Goal: Information Seeking & Learning: Compare options

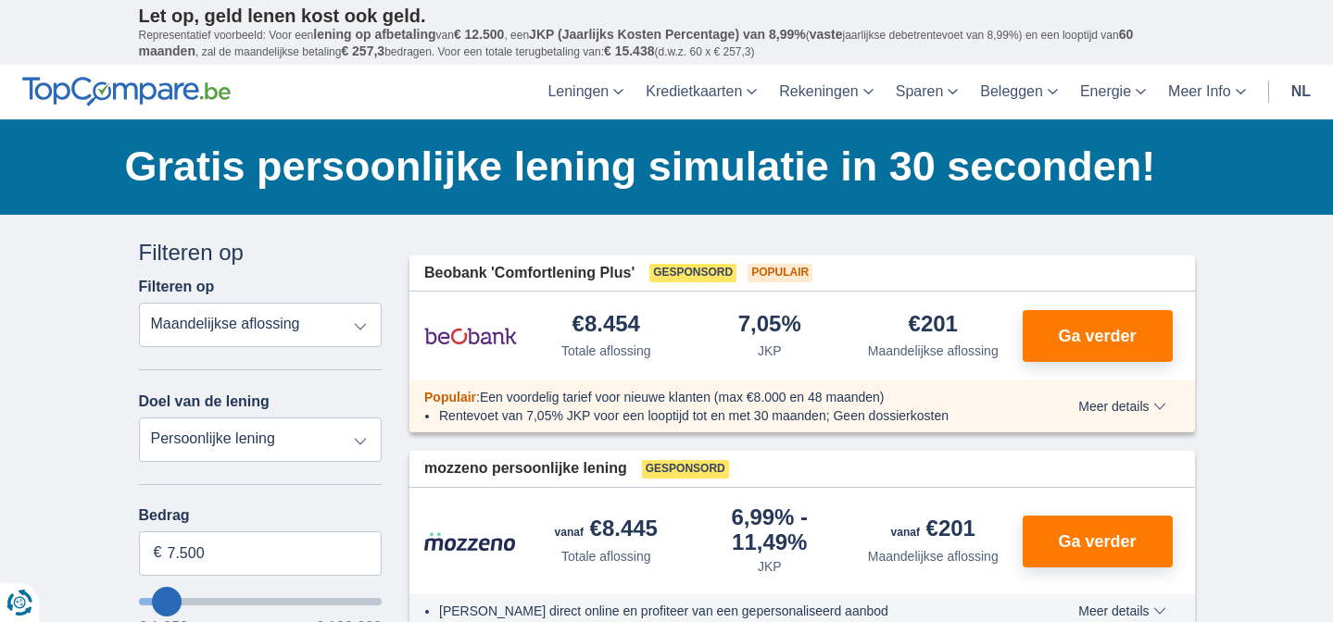
click at [320, 333] on select "Totale aflossing JKP Maandelijkse aflossing" at bounding box center [261, 325] width 244 height 44
click at [139, 303] on select "Totale aflossing JKP Maandelijkse aflossing" at bounding box center [261, 325] width 244 height 44
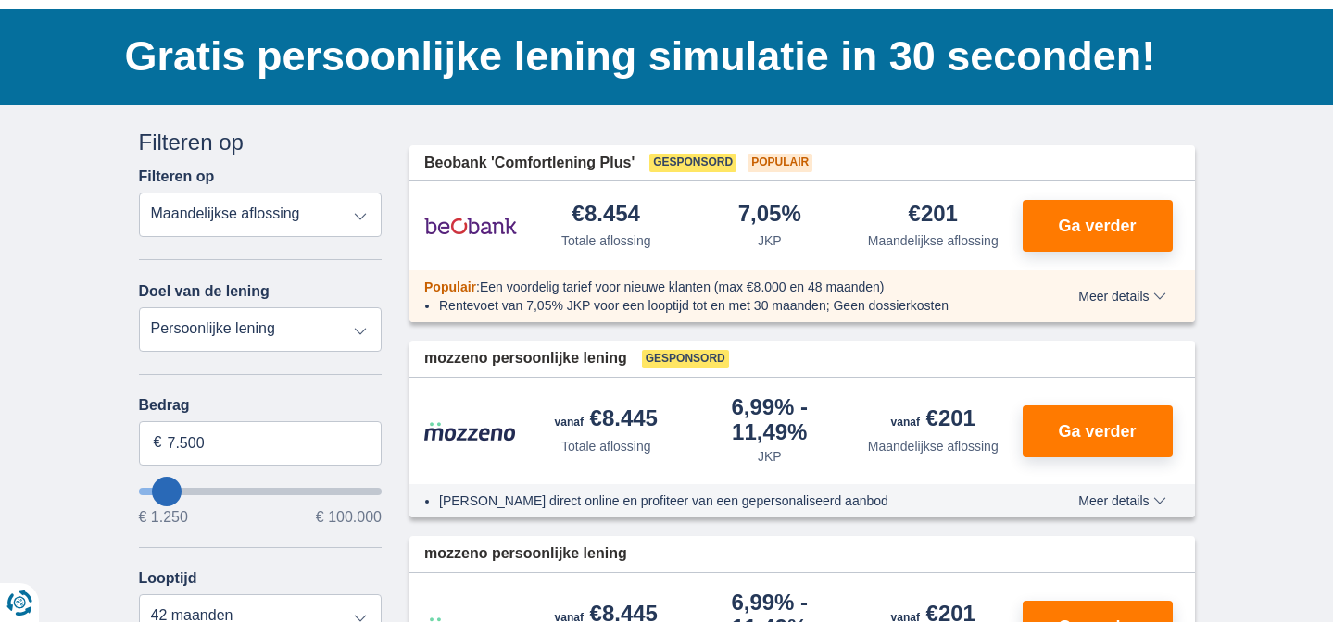
scroll to position [116, 0]
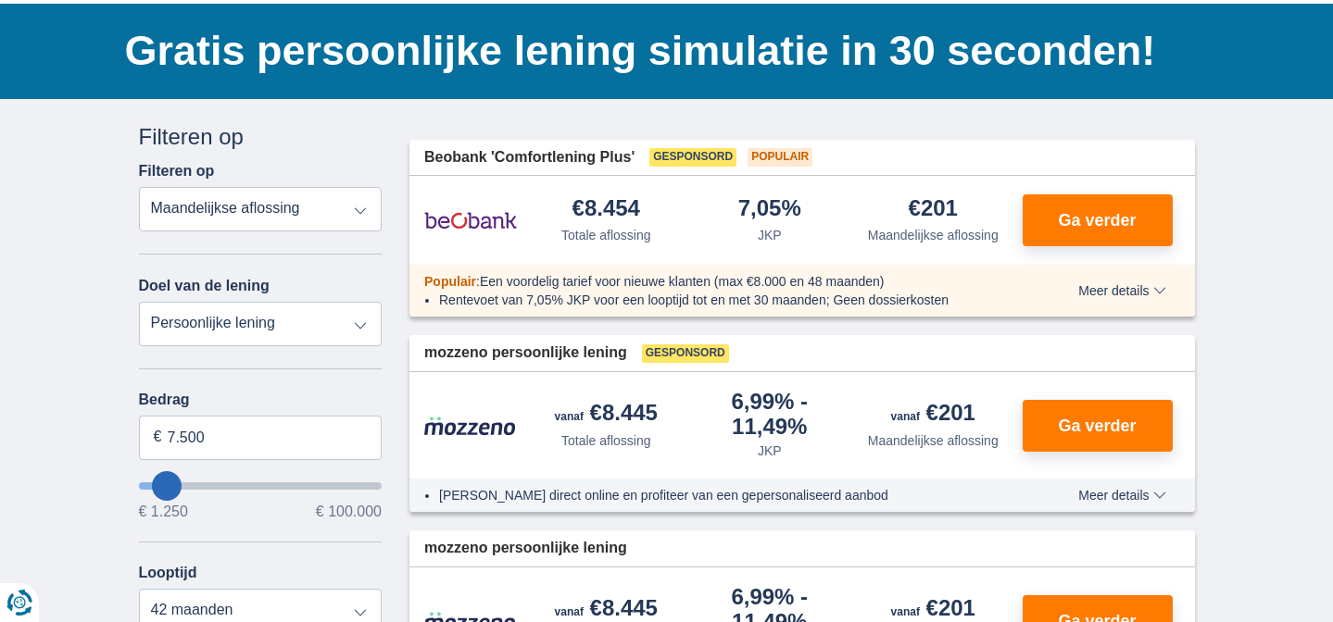
click at [319, 329] on select "Persoonlijke lening Auto Moto / fiets Mobilhome / caravan Renovatie Energie Sch…" at bounding box center [261, 324] width 244 height 44
click at [139, 302] on select "Persoonlijke lening Auto Moto / fiets Mobilhome / caravan Renovatie Energie Sch…" at bounding box center [261, 324] width 244 height 44
click at [277, 438] on input "7.500" at bounding box center [261, 438] width 244 height 44
type input "7"
type input "15.000"
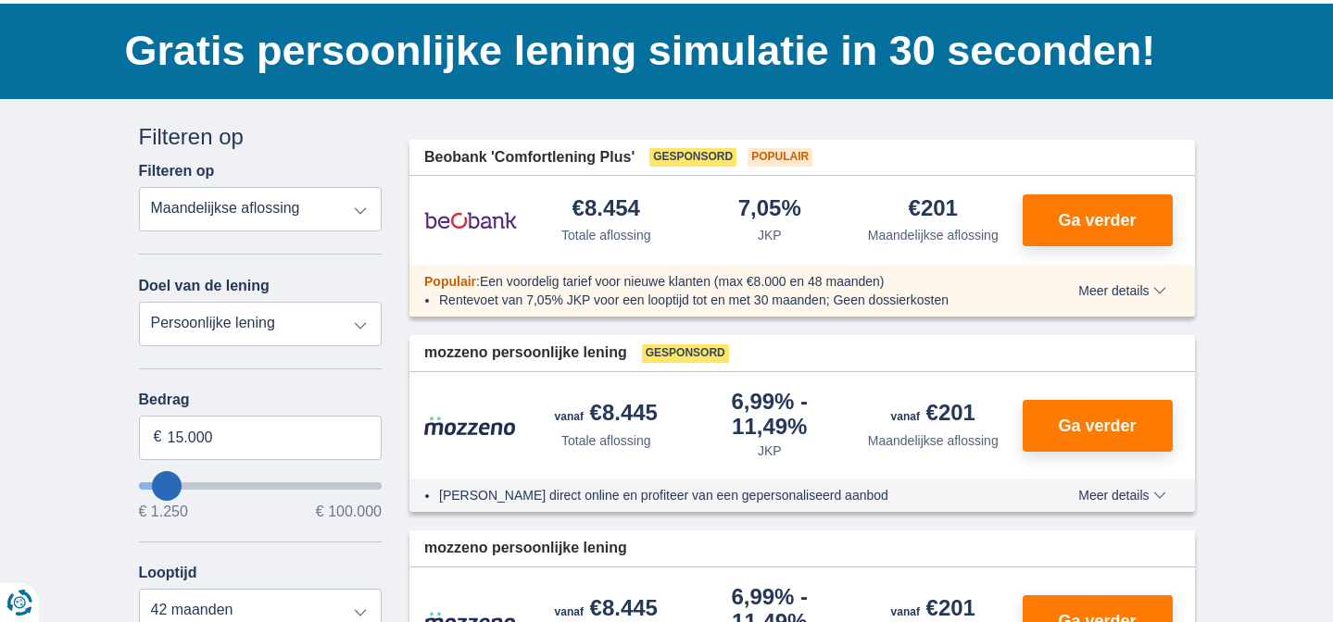
type input "15250"
select select "60"
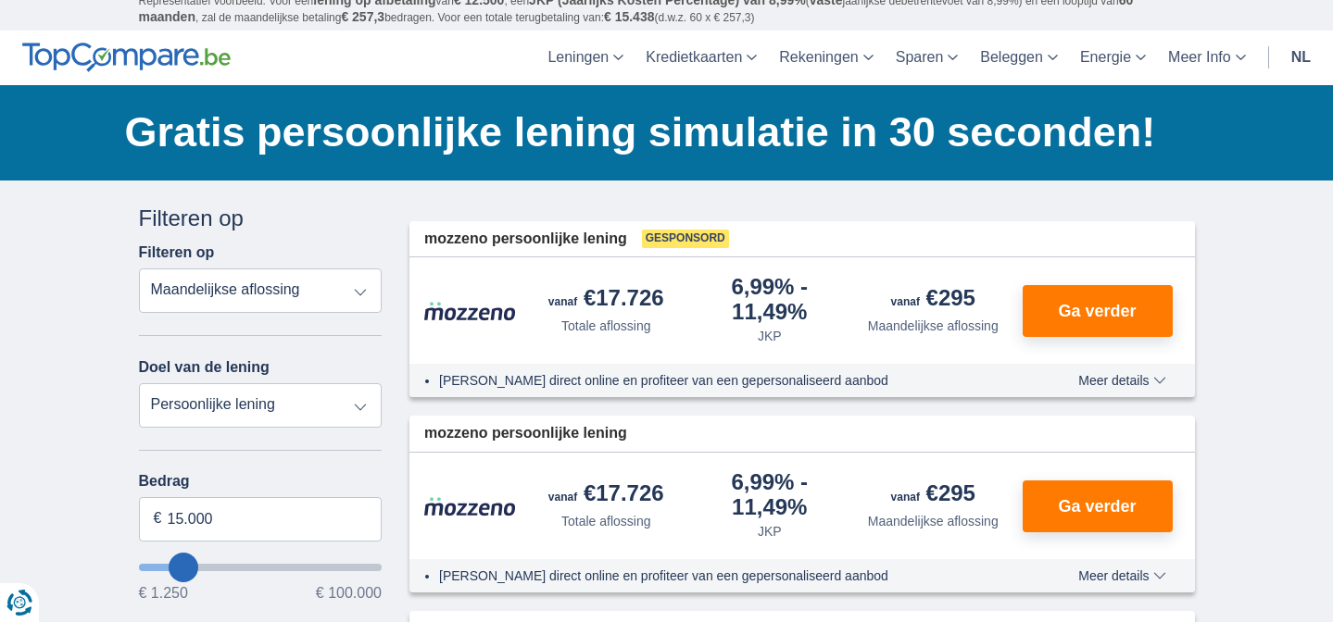
scroll to position [0, 0]
